Goal: Transaction & Acquisition: Purchase product/service

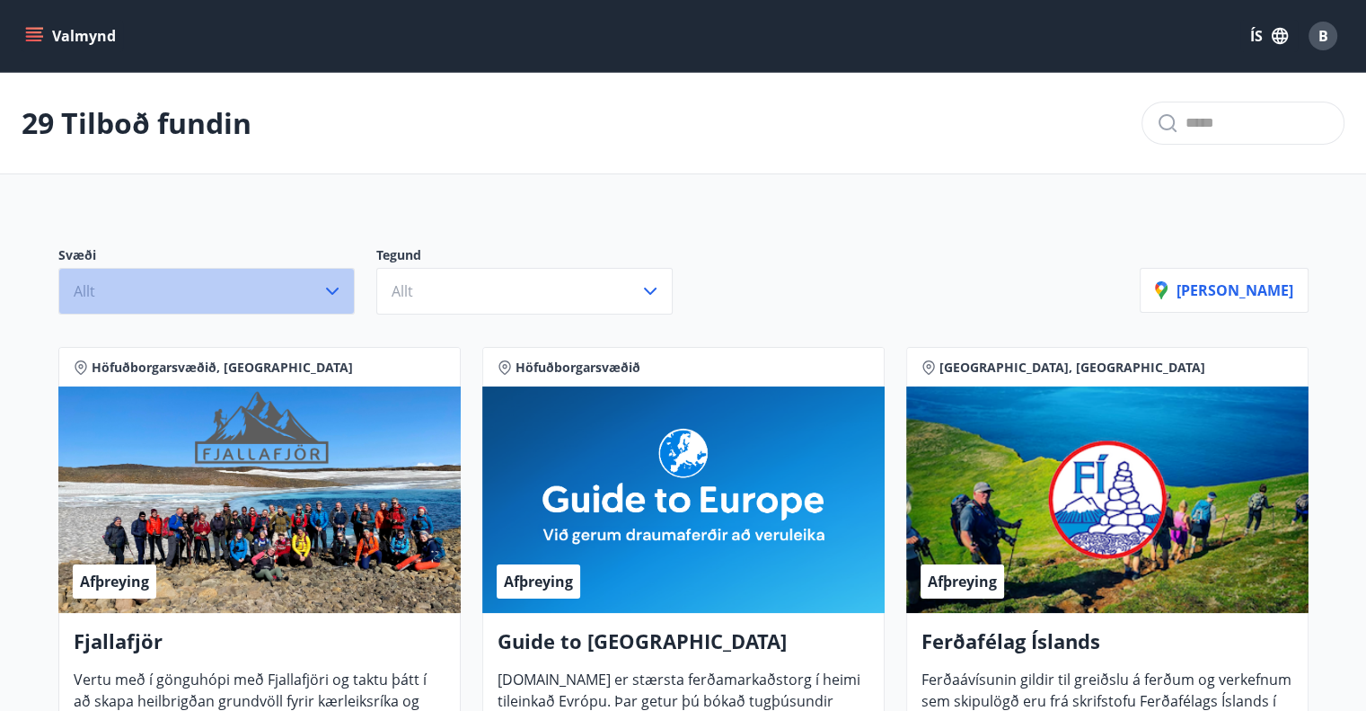
click at [338, 291] on icon "button" at bounding box center [333, 291] width 22 height 22
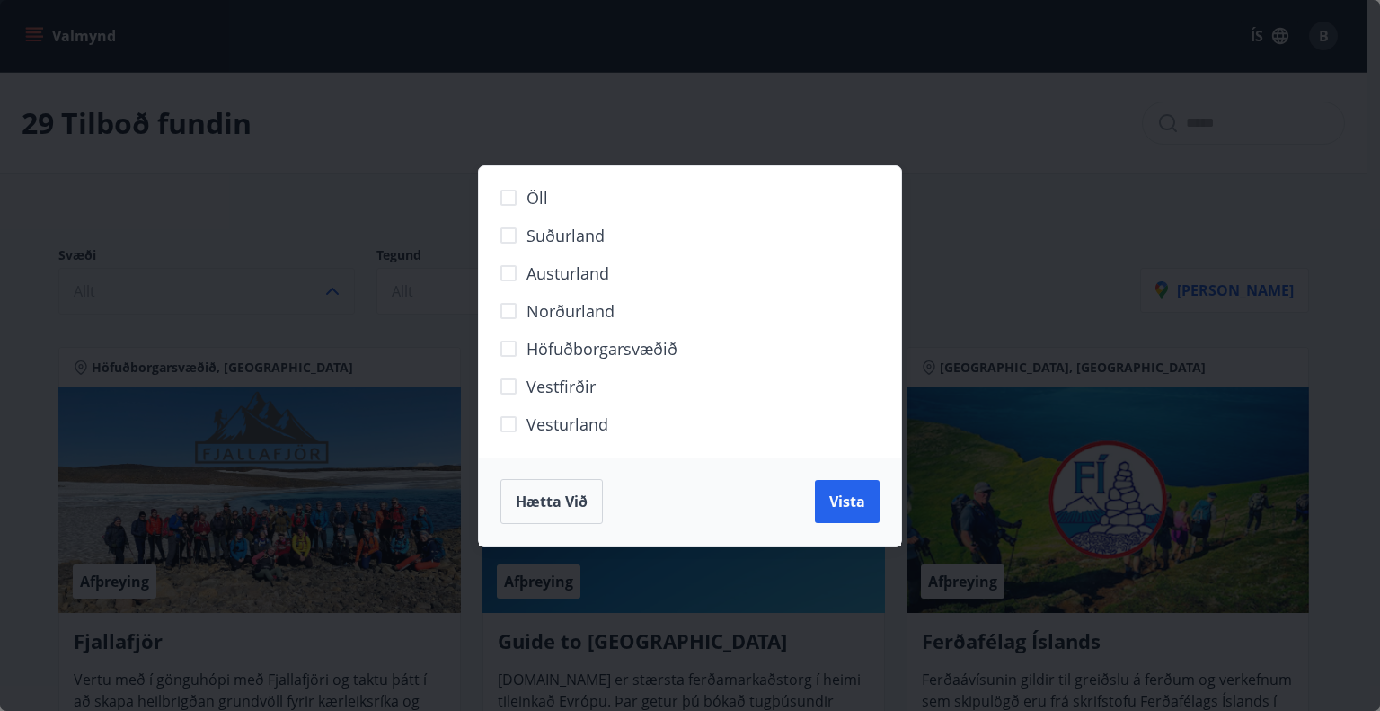
click at [617, 351] on span "Höfuðborgarsvæðið" at bounding box center [601, 348] width 151 height 23
click at [844, 490] on button "Vista" at bounding box center [847, 501] width 65 height 43
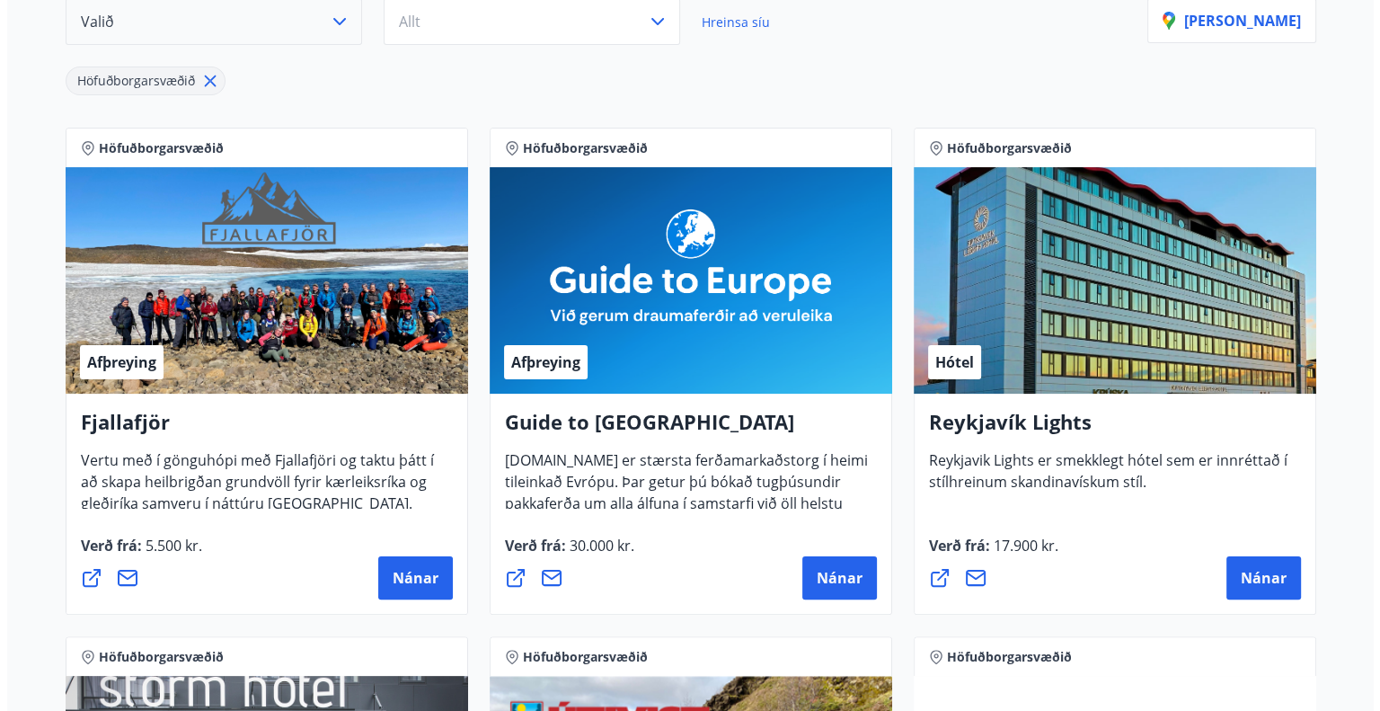
scroll to position [449, 0]
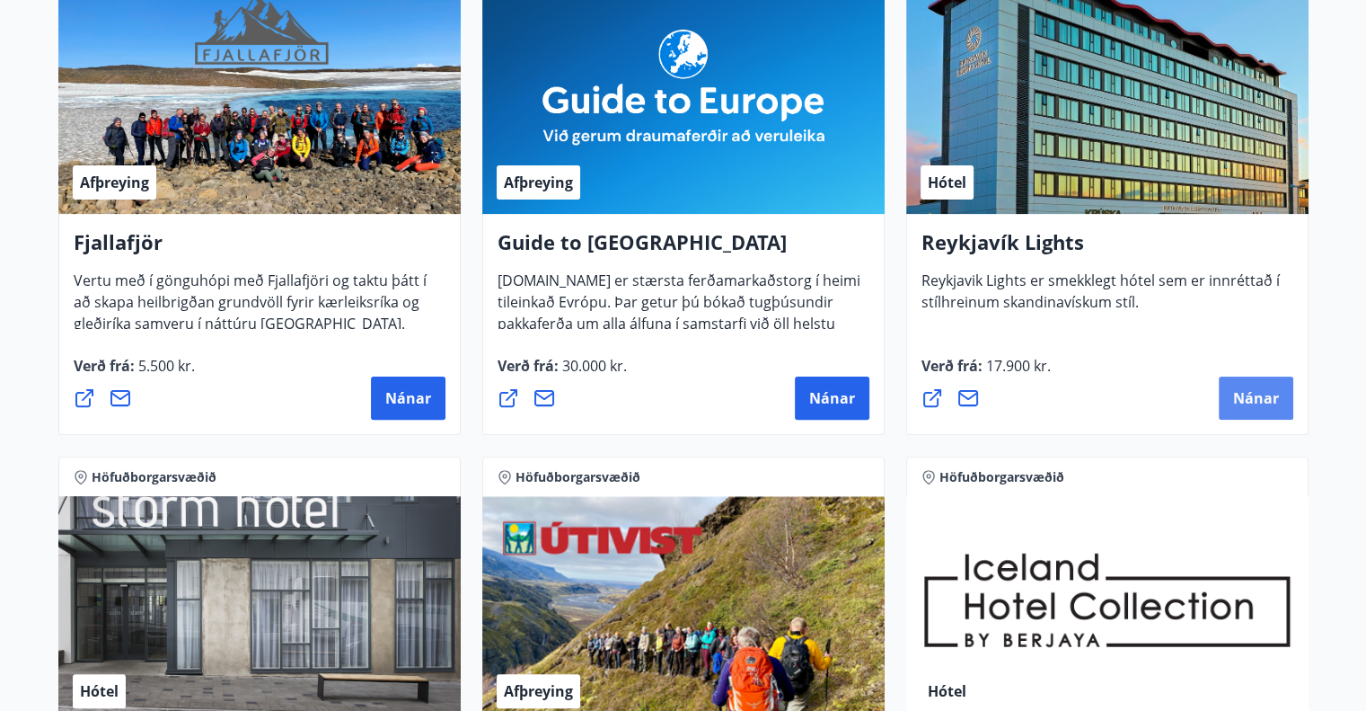
click at [1256, 402] on span "Nánar" at bounding box center [1256, 398] width 46 height 20
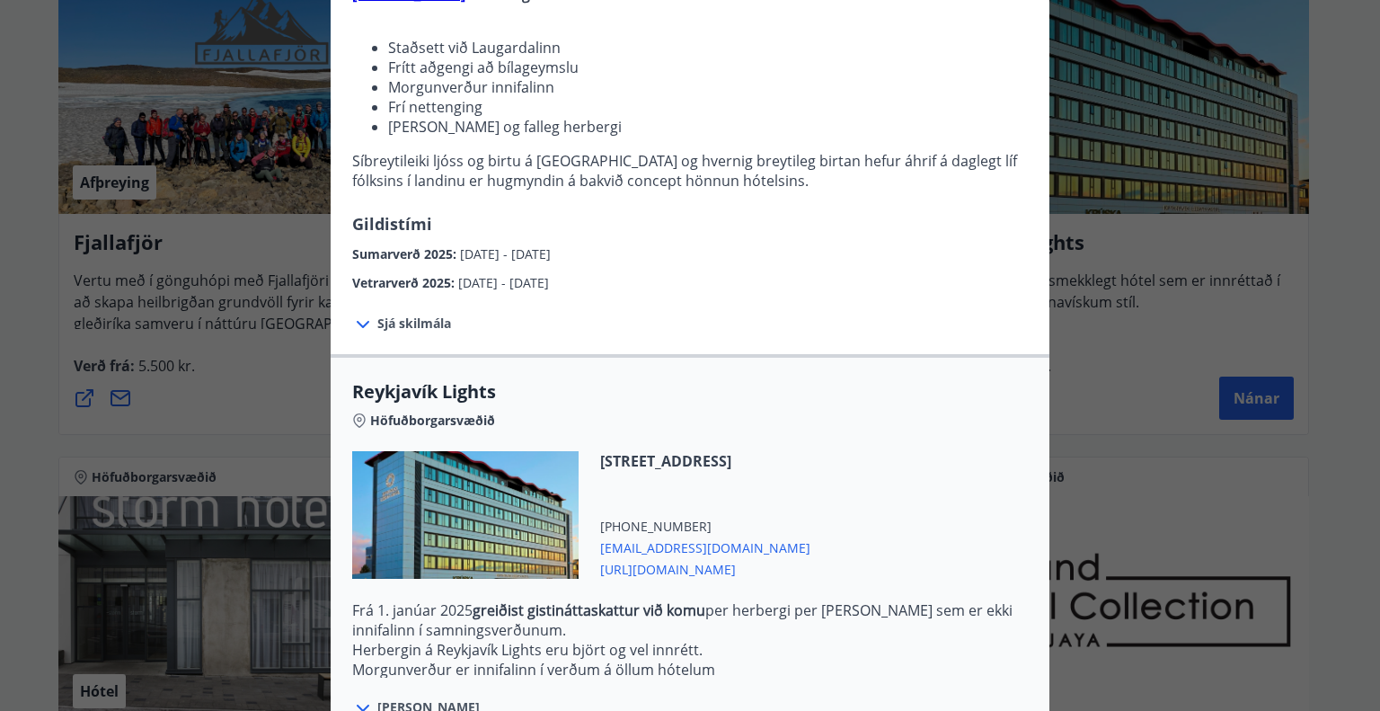
scroll to position [420, 0]
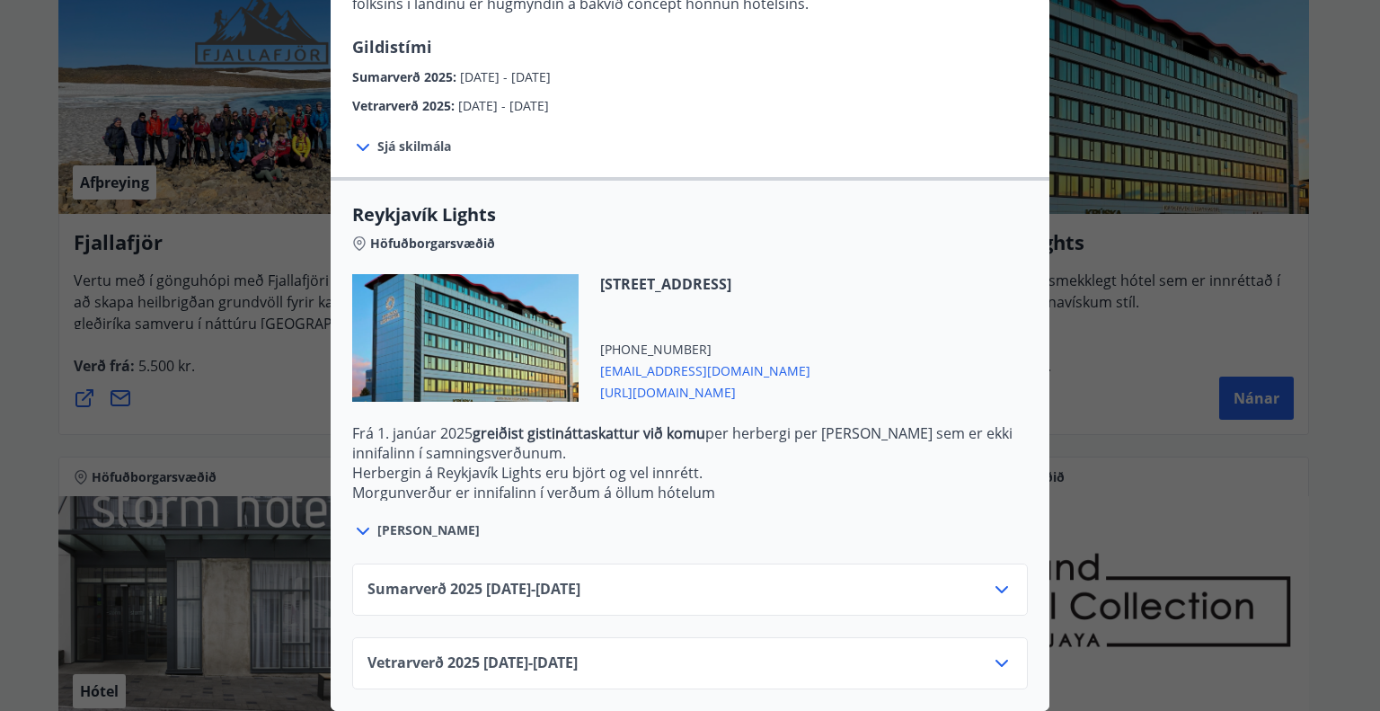
click at [1002, 579] on icon at bounding box center [1002, 590] width 22 height 22
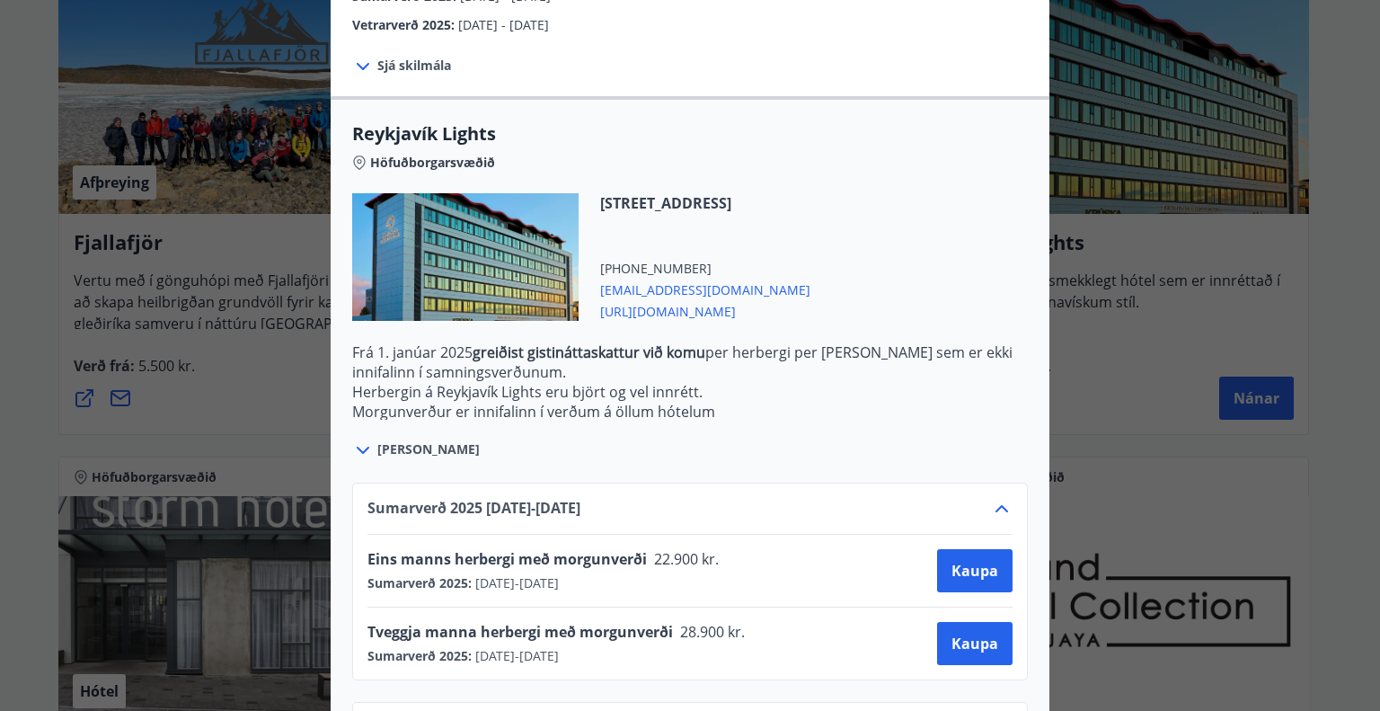
scroll to position [566, 0]
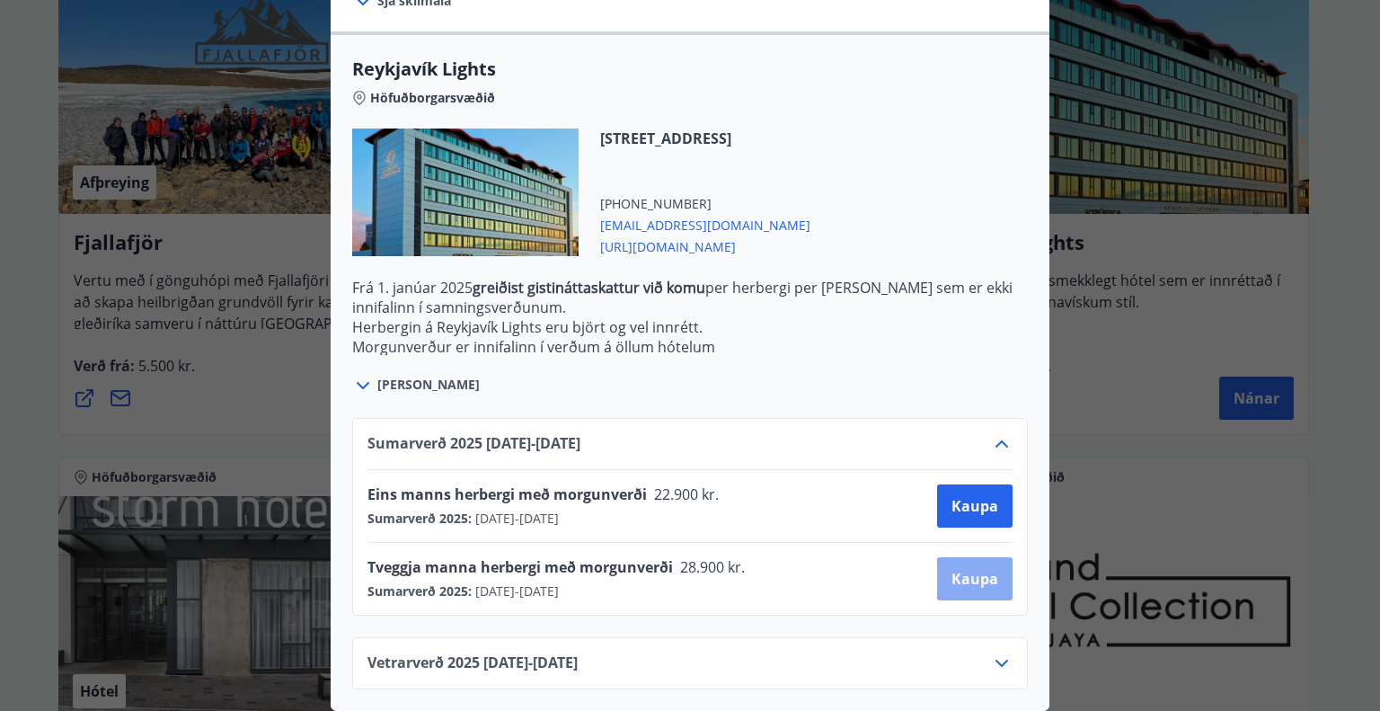
click at [971, 569] on span "Kaupa" at bounding box center [974, 579] width 47 height 20
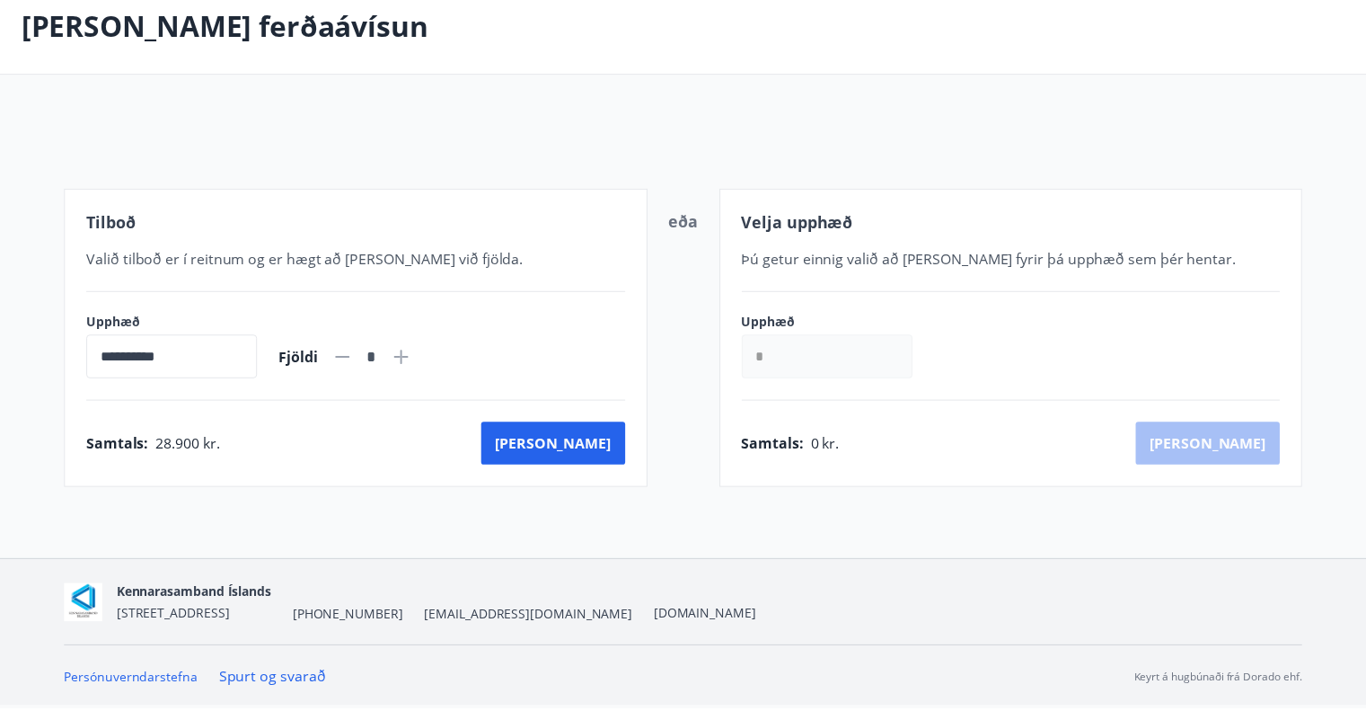
scroll to position [97, 0]
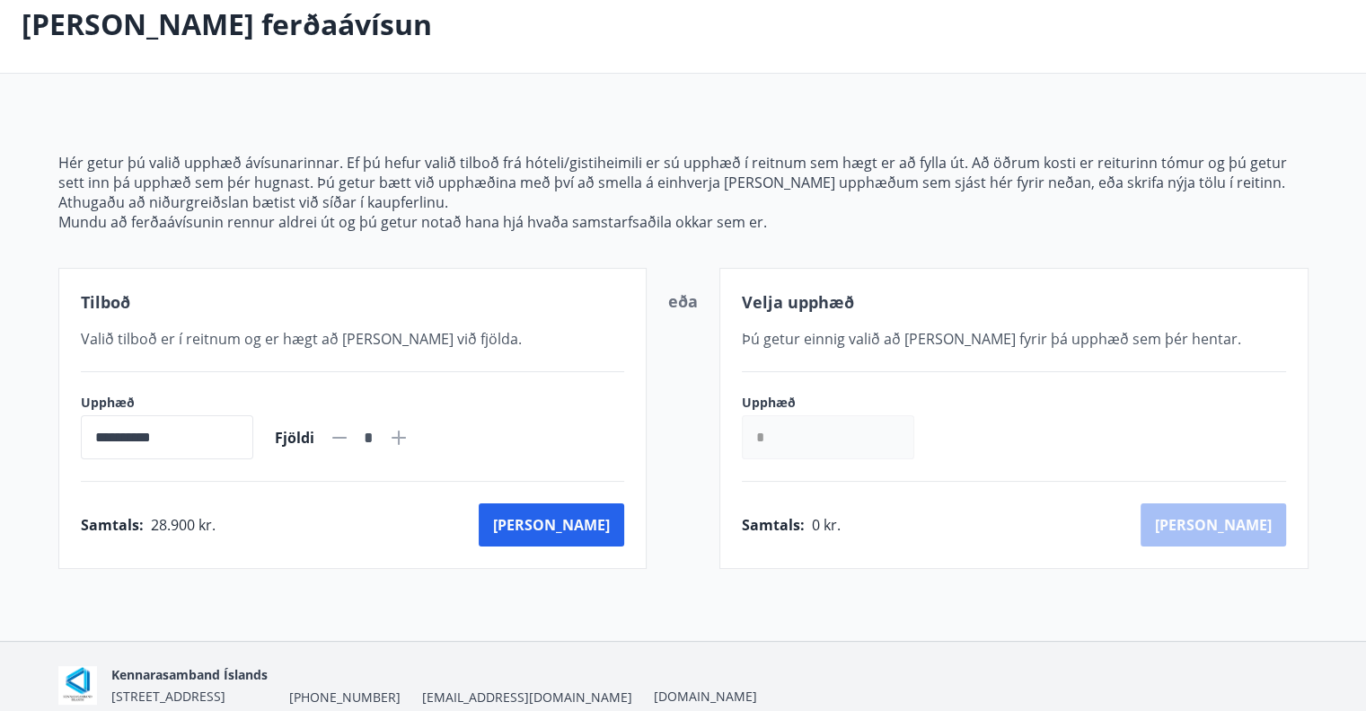
click at [410, 435] on icon at bounding box center [399, 438] width 22 height 22
type input "*"
click at [594, 526] on button "Kaup" at bounding box center [552, 524] width 146 height 43
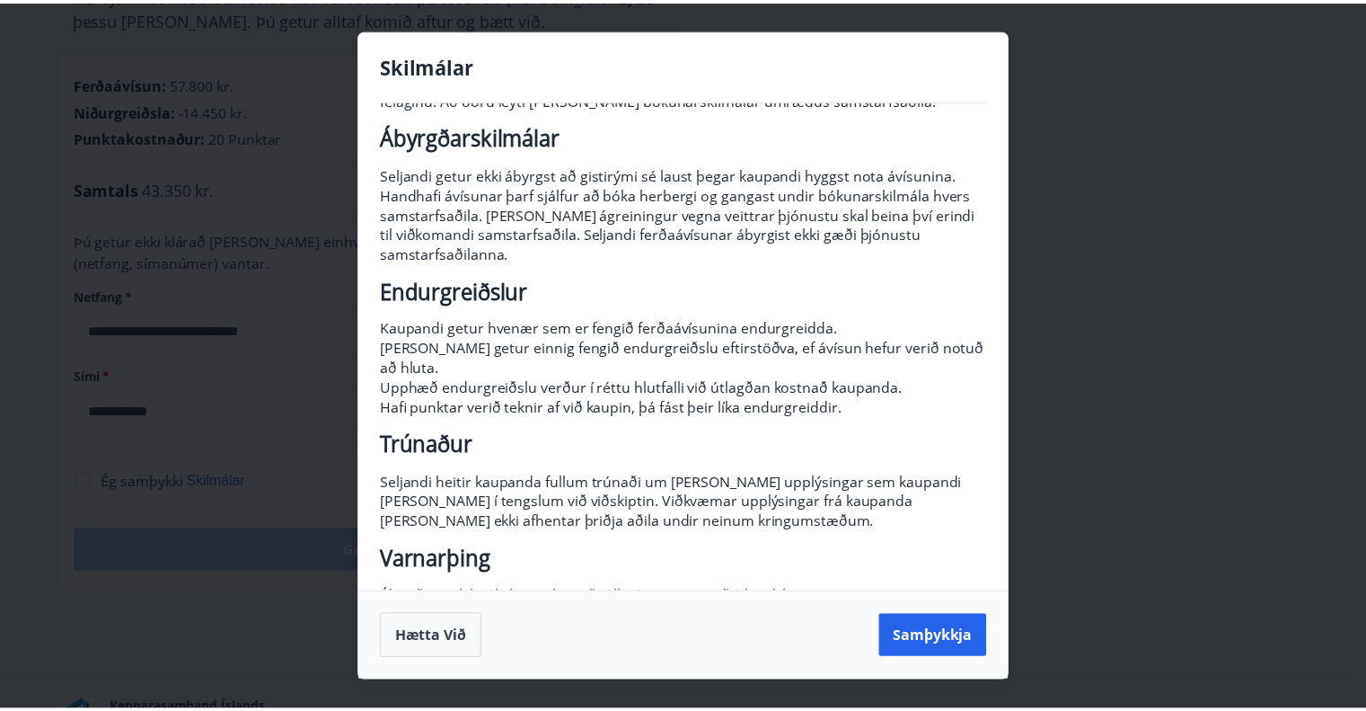
scroll to position [163, 0]
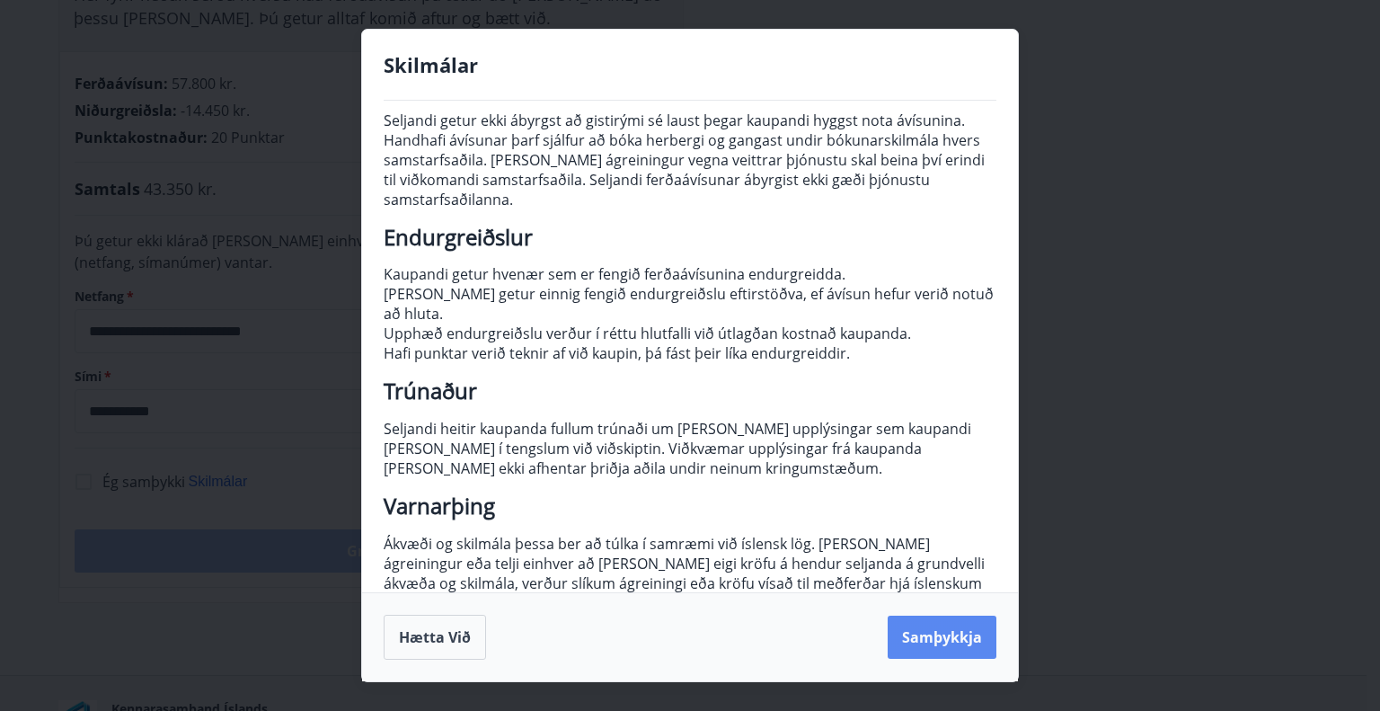
click at [945, 639] on button "Samþykkja" at bounding box center [942, 636] width 109 height 43
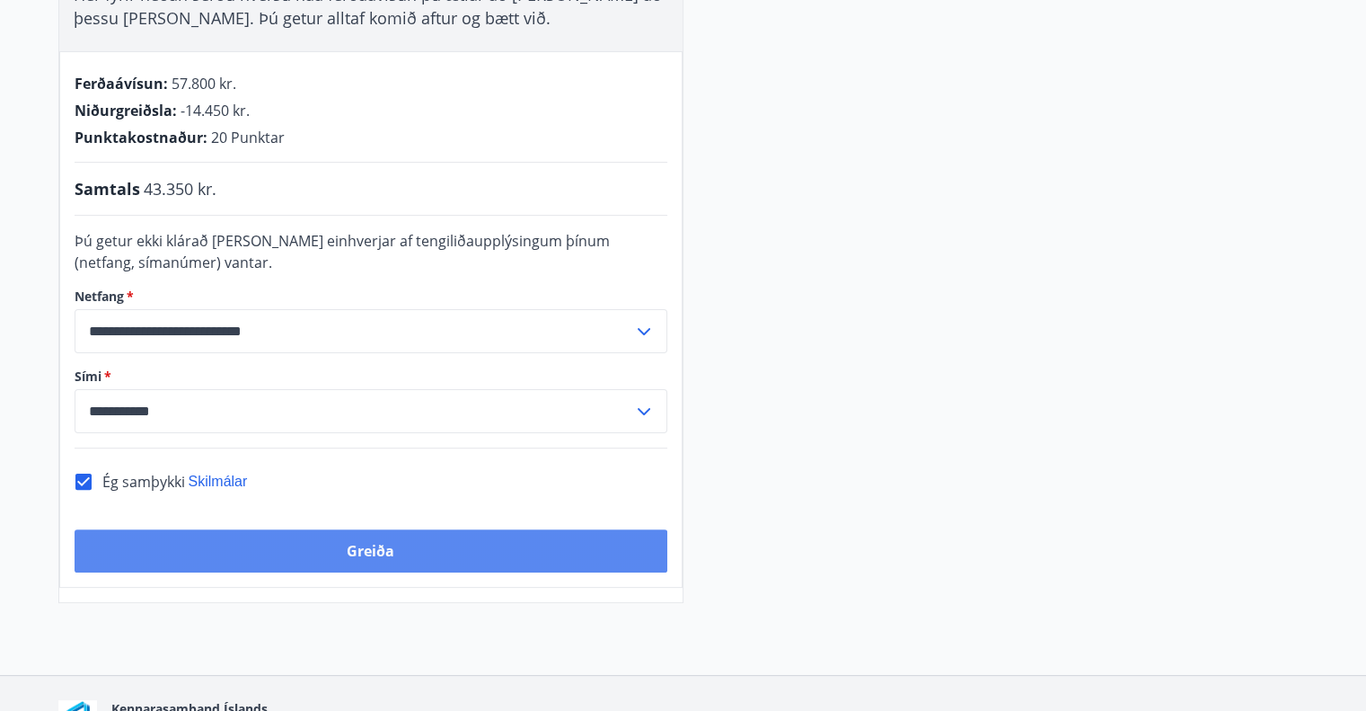
click at [403, 541] on button "Greiða" at bounding box center [371, 550] width 593 height 43
